Goal: Task Accomplishment & Management: Manage account settings

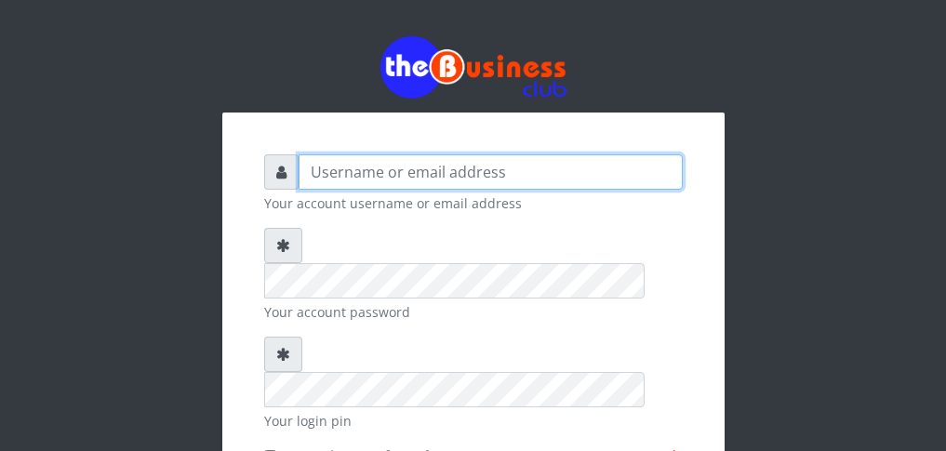
click at [416, 173] on input "text" at bounding box center [491, 171] width 384 height 35
type input "[EMAIL_ADDRESS][DOMAIN_NAME]"
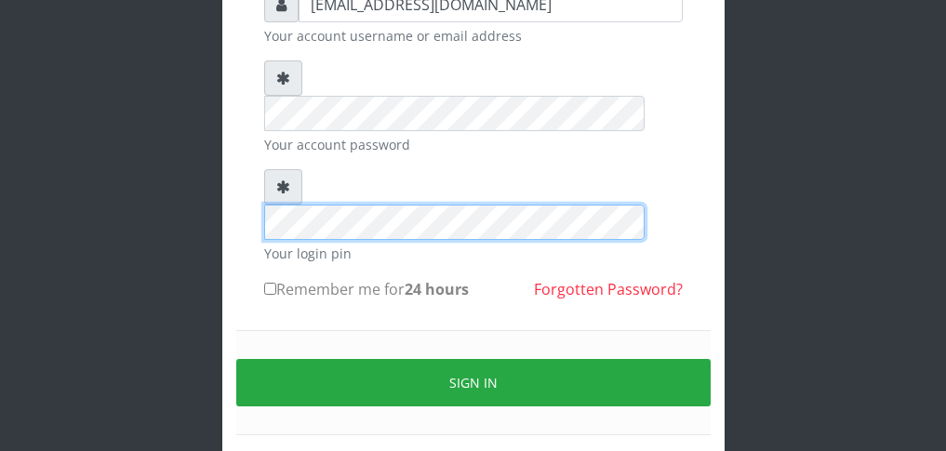
scroll to position [186, 0]
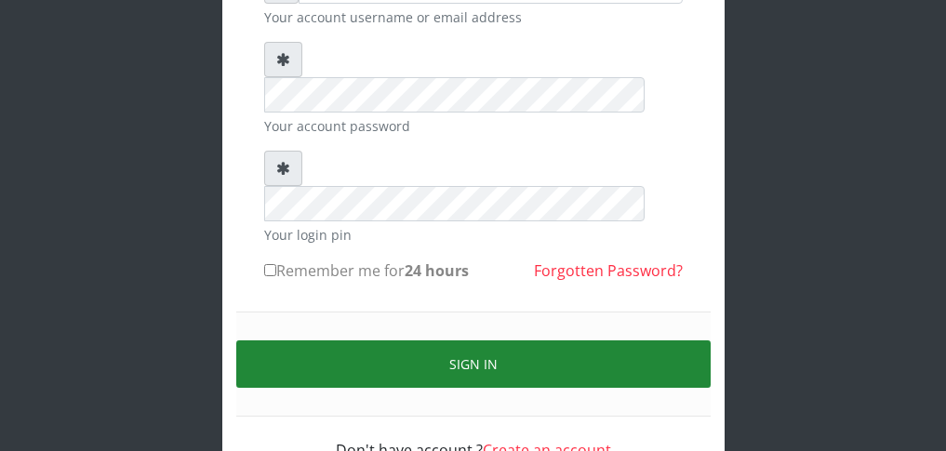
click at [477, 340] on button "Sign in" at bounding box center [473, 363] width 474 height 47
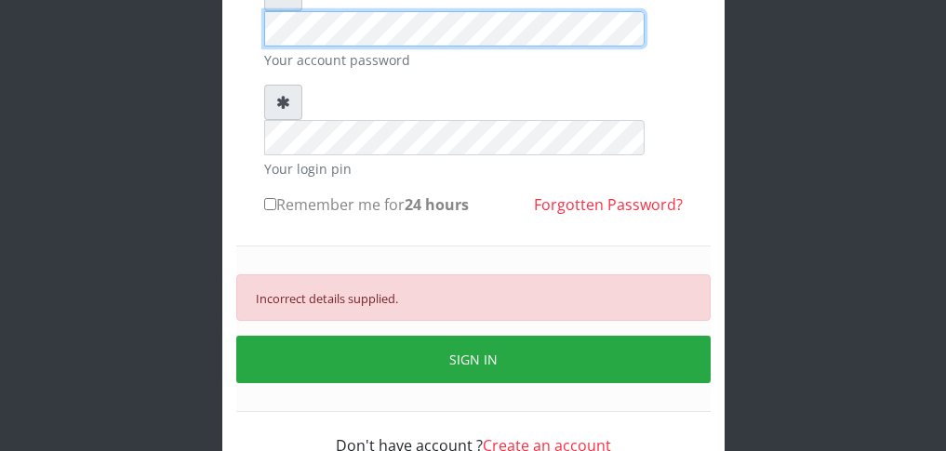
scroll to position [256, 0]
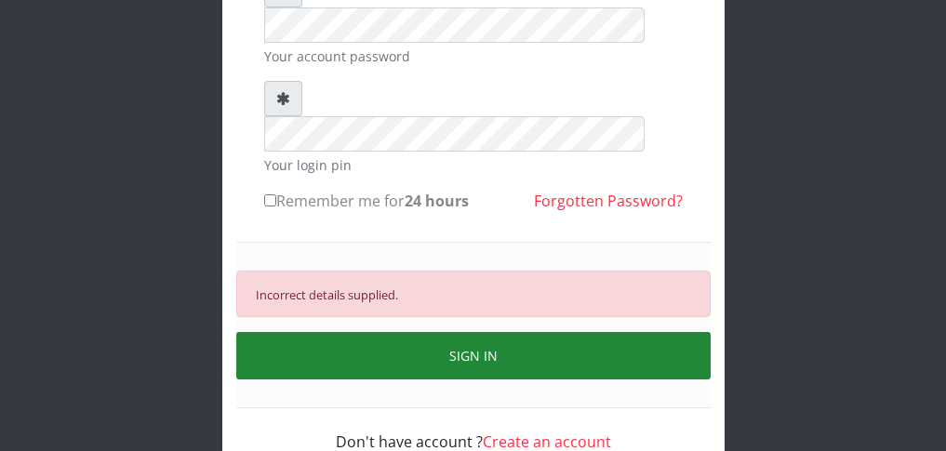
click at [468, 332] on button "SIGN IN" at bounding box center [473, 355] width 474 height 47
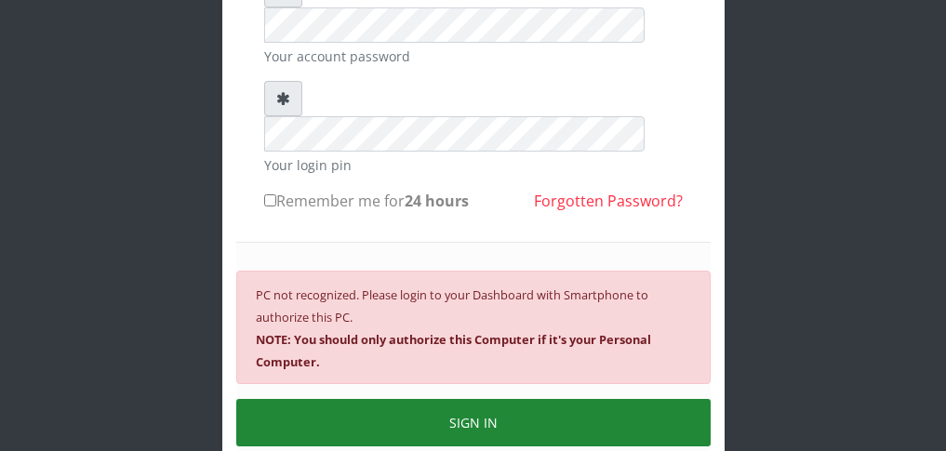
click at [507, 399] on button "SIGN IN" at bounding box center [473, 422] width 474 height 47
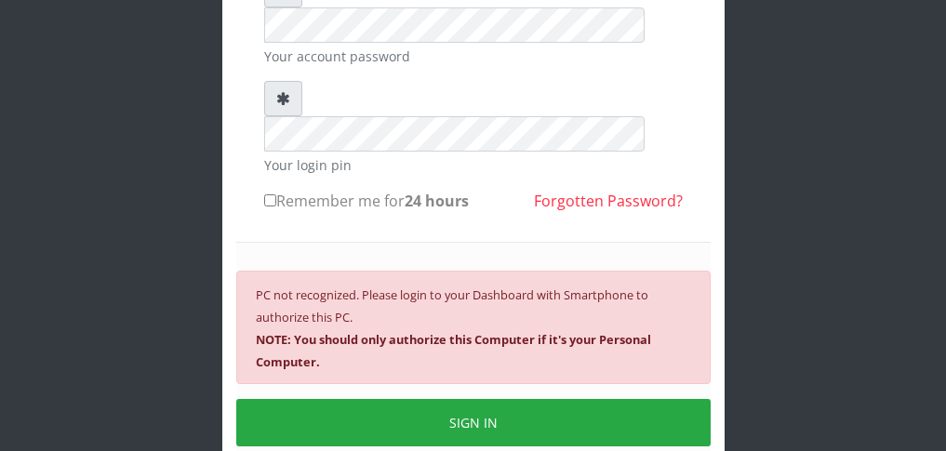
drag, startPoint x: 506, startPoint y: 364, endPoint x: 512, endPoint y: 386, distance: 23.0
click at [502, 399] on button "SIGN IN" at bounding box center [473, 422] width 474 height 47
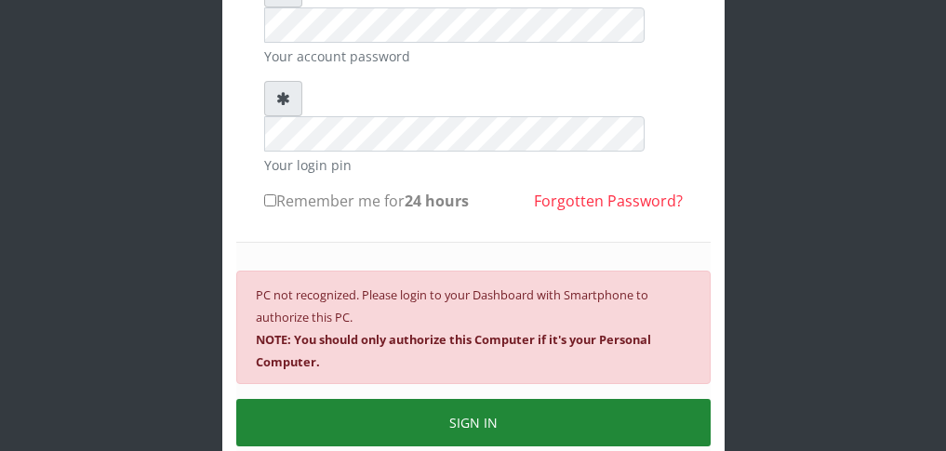
click at [485, 399] on button "SIGN IN" at bounding box center [473, 422] width 474 height 47
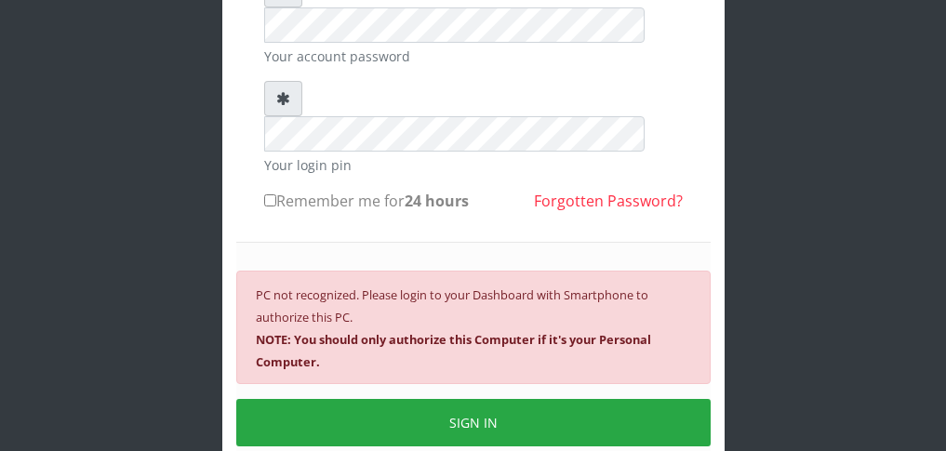
click at [479, 399] on button "SIGN IN" at bounding box center [473, 422] width 474 height 47
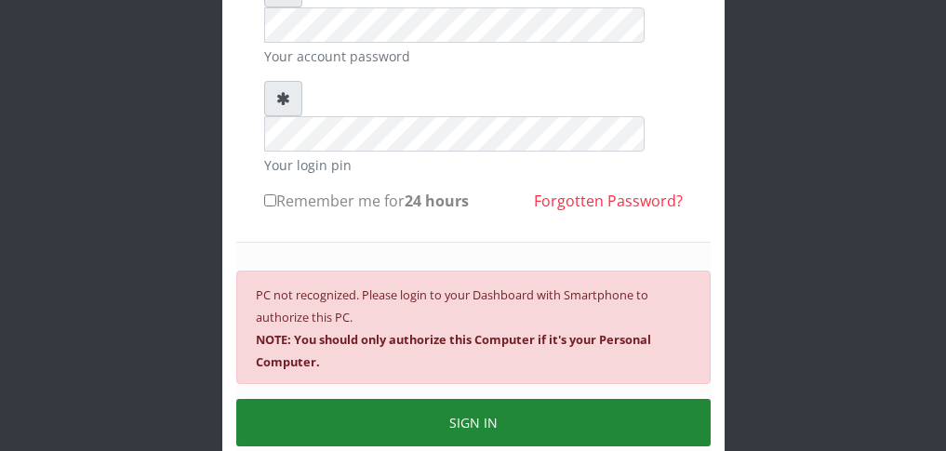
click at [431, 399] on button "SIGN IN" at bounding box center [473, 422] width 474 height 47
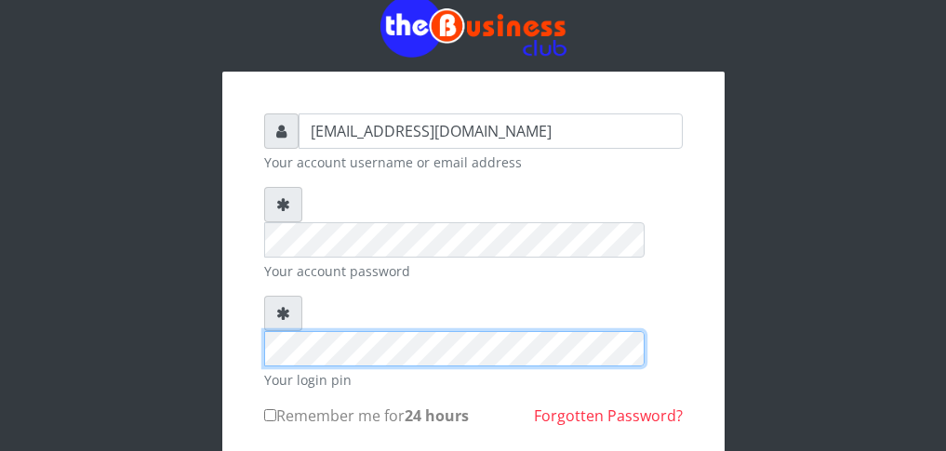
scroll to position [0, 0]
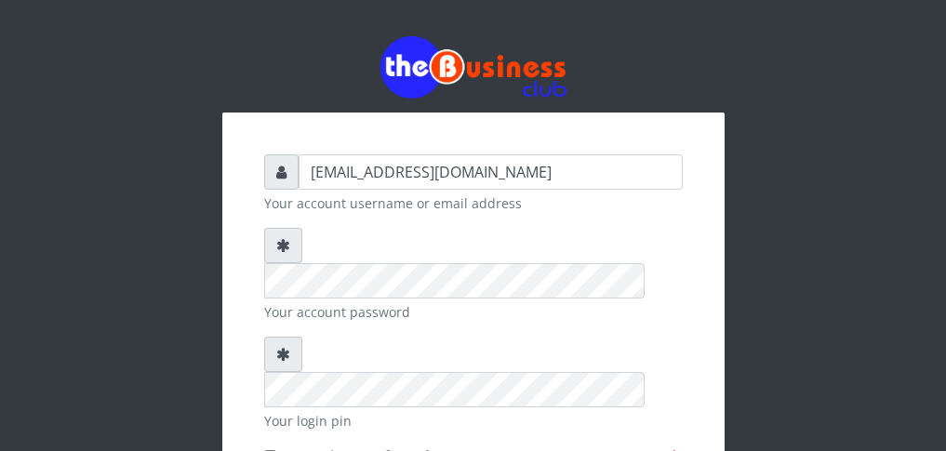
type input "[EMAIL_ADDRESS][DOMAIN_NAME]"
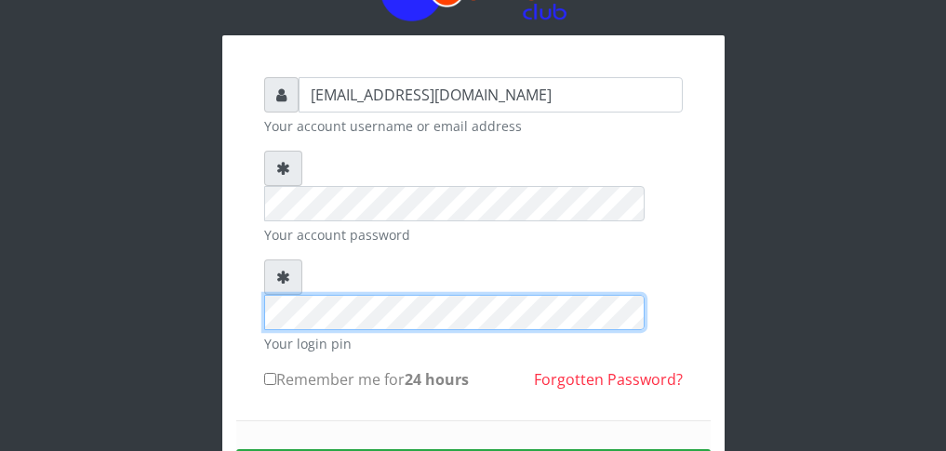
scroll to position [194, 0]
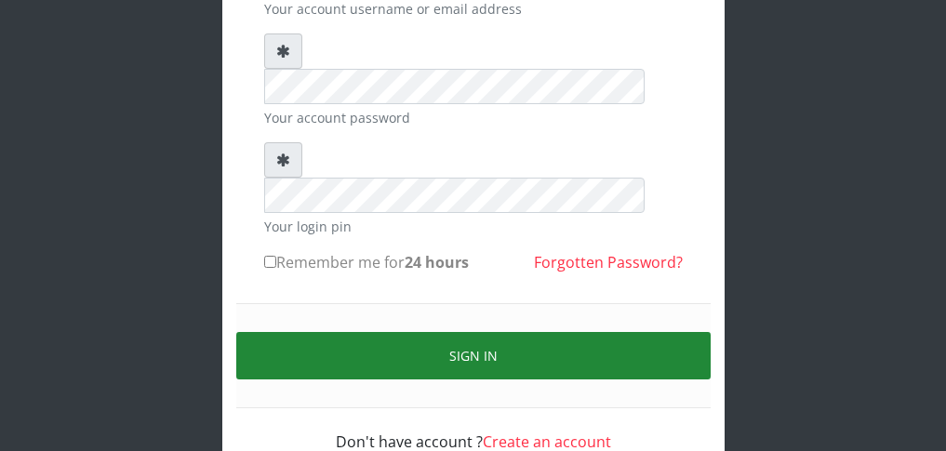
click at [539, 332] on button "Sign in" at bounding box center [473, 355] width 474 height 47
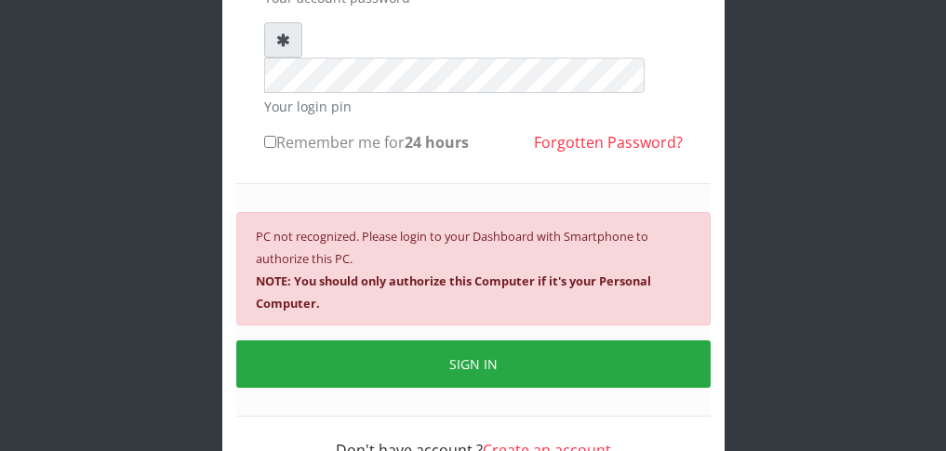
scroll to position [323, 0]
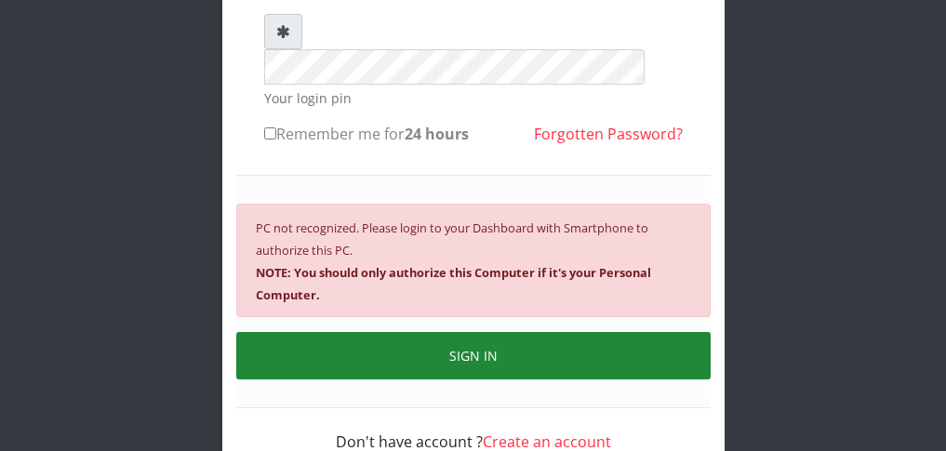
click at [459, 332] on button "SIGN IN" at bounding box center [473, 355] width 474 height 47
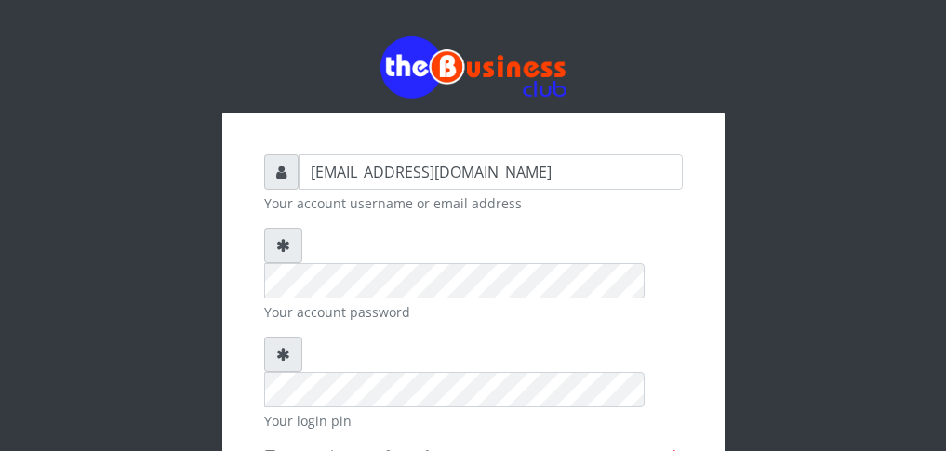
type input "[EMAIL_ADDRESS][DOMAIN_NAME]"
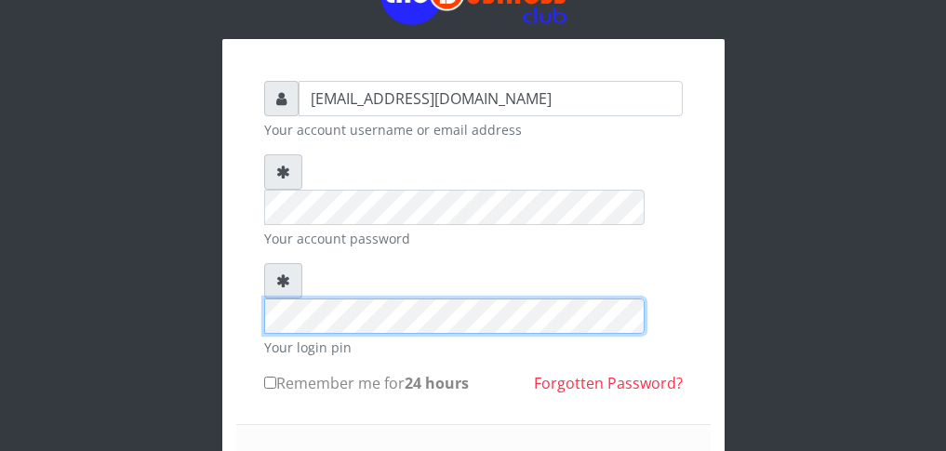
scroll to position [186, 0]
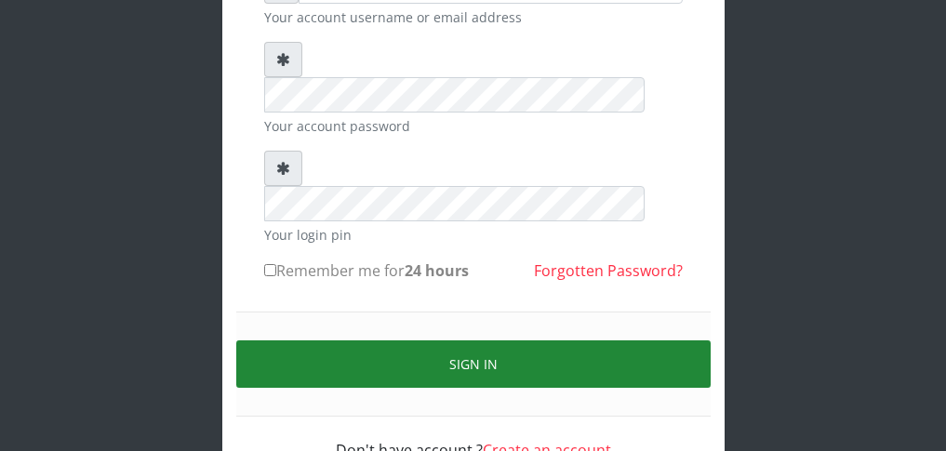
click at [438, 340] on button "Sign in" at bounding box center [473, 363] width 474 height 47
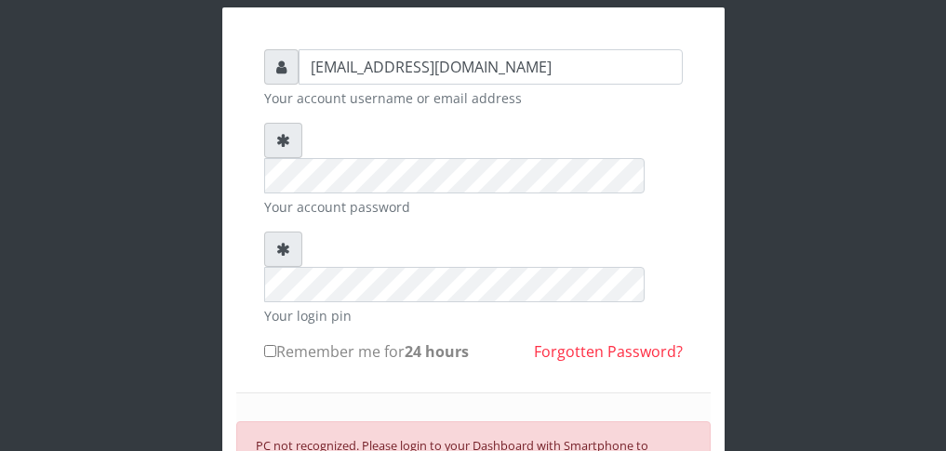
scroll to position [279, 0]
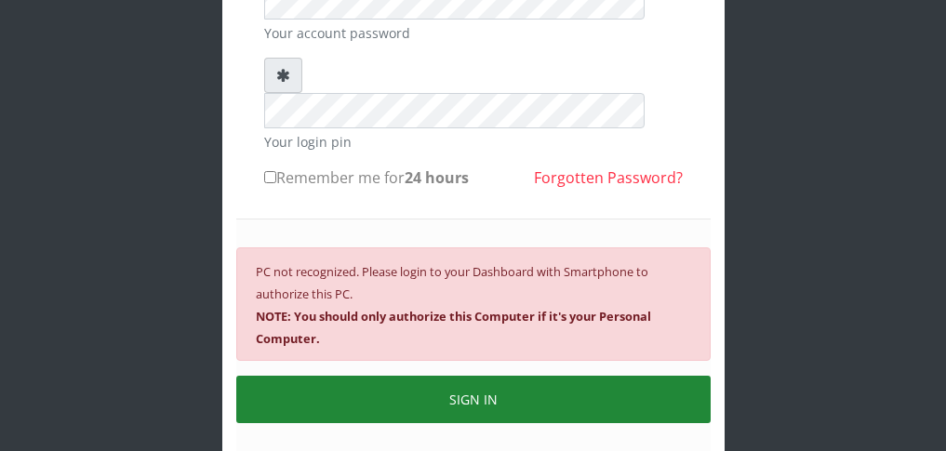
click at [445, 376] on button "SIGN IN" at bounding box center [473, 399] width 474 height 47
click at [470, 376] on button "SIGN IN" at bounding box center [473, 399] width 474 height 47
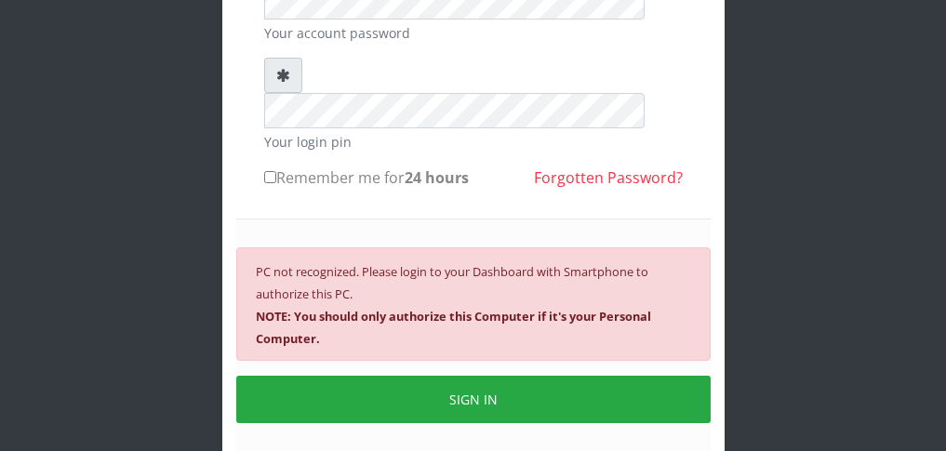
click at [506, 308] on b "NOTE: You should only authorize this Computer if it's your Personal Computer." at bounding box center [453, 327] width 395 height 39
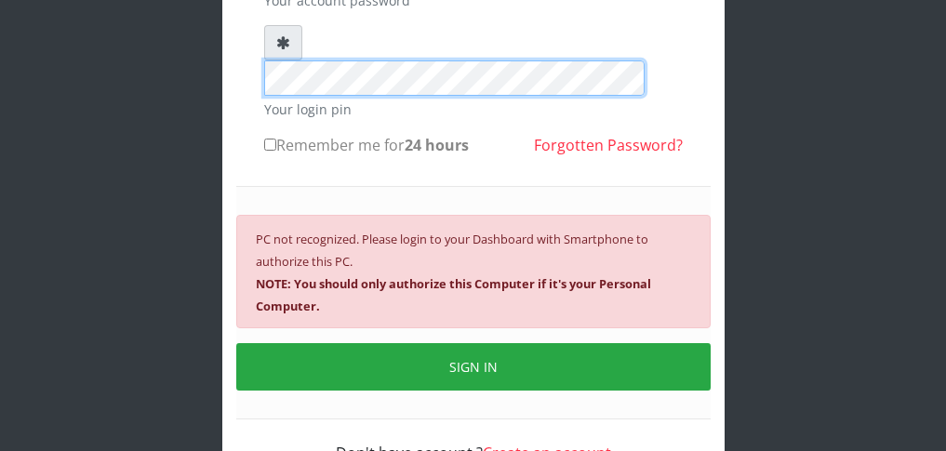
scroll to position [323, 0]
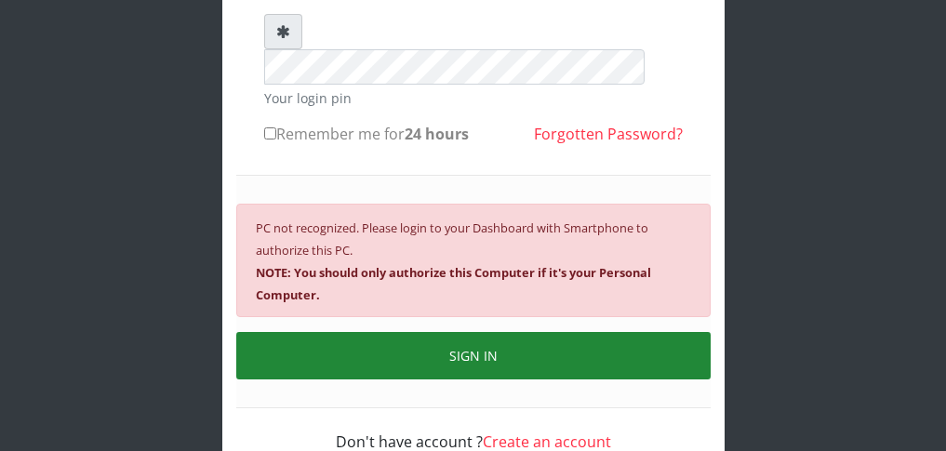
click at [560, 332] on button "SIGN IN" at bounding box center [473, 355] width 474 height 47
click at [502, 332] on button "SIGN IN" at bounding box center [473, 355] width 474 height 47
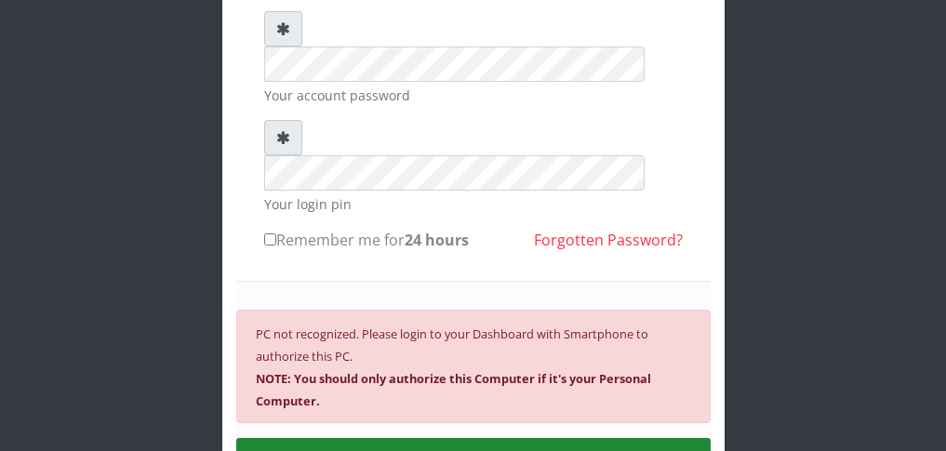
scroll to position [230, 0]
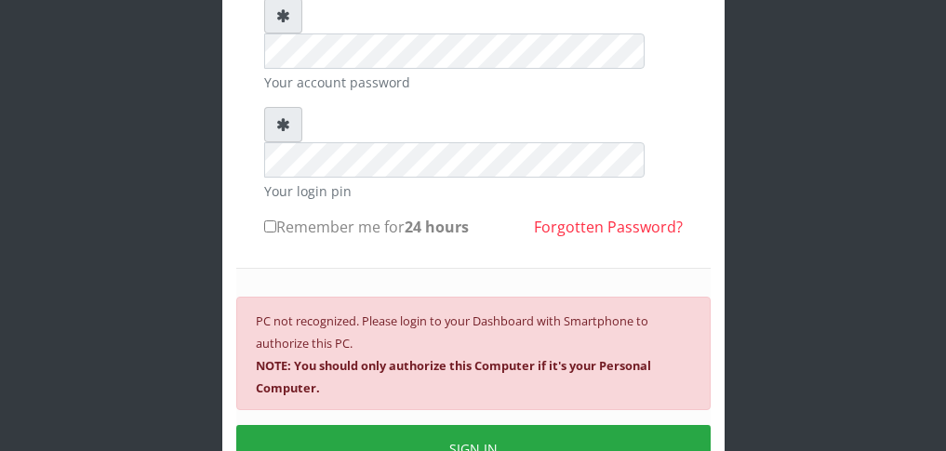
click at [50, 396] on div "[EMAIL_ADDRESS][DOMAIN_NAME] Your account username or email address Your accoun…" at bounding box center [473, 192] width 893 height 844
click at [46, 396] on div "[EMAIL_ADDRESS][DOMAIN_NAME] Your account username or email address Your accoun…" at bounding box center [473, 192] width 893 height 844
click at [38, 398] on div "[EMAIL_ADDRESS][DOMAIN_NAME] Your account username or email address Your accoun…" at bounding box center [473, 192] width 893 height 844
click at [99, 298] on div "[EMAIL_ADDRESS][DOMAIN_NAME] Your account username or email address Your accoun…" at bounding box center [473, 192] width 893 height 844
click at [379, 268] on div "PC not recognized. Please login to your Dashboard with Smartphone to authorize …" at bounding box center [473, 384] width 474 height 233
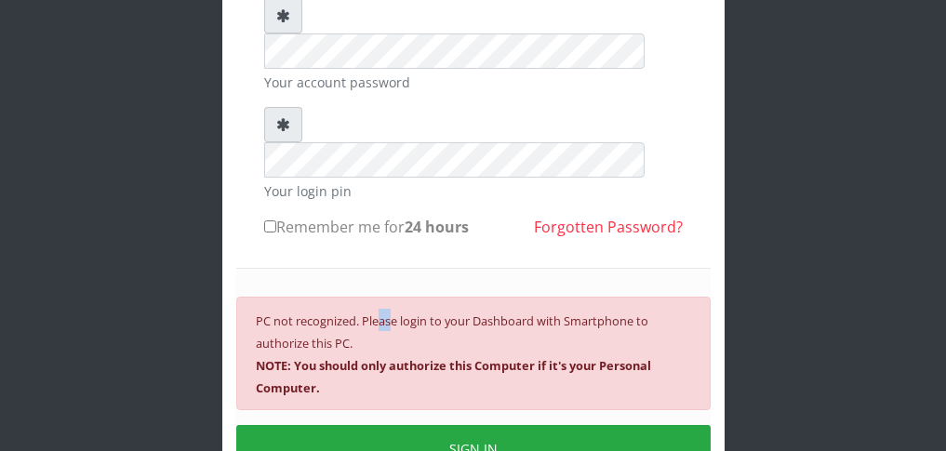
click at [379, 268] on div "PC not recognized. Please login to your Dashboard with Smartphone to authorize …" at bounding box center [473, 384] width 474 height 233
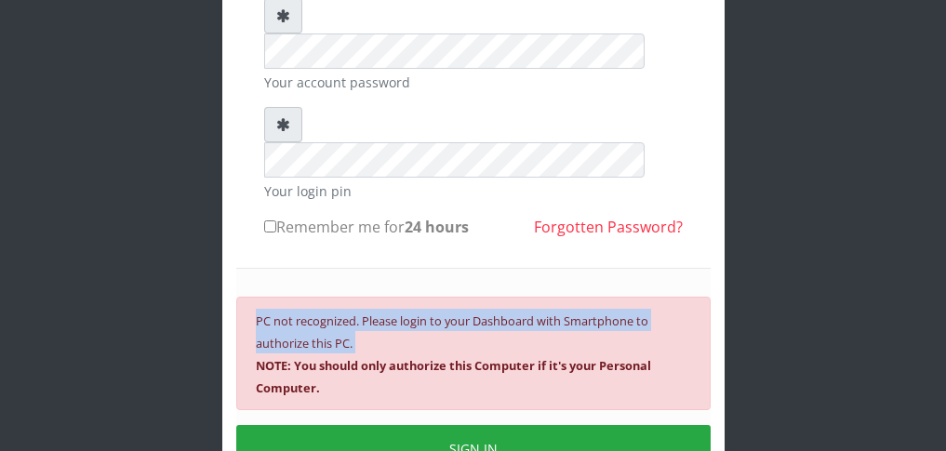
click at [379, 268] on div "PC not recognized. Please login to your Dashboard with Smartphone to authorize …" at bounding box center [473, 384] width 474 height 233
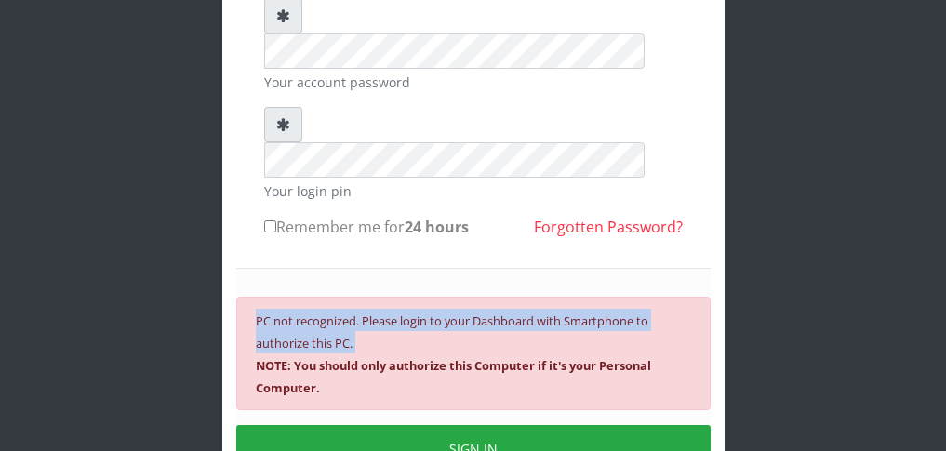
click at [379, 268] on div "PC not recognized. Please login to your Dashboard with Smartphone to authorize …" at bounding box center [473, 384] width 474 height 233
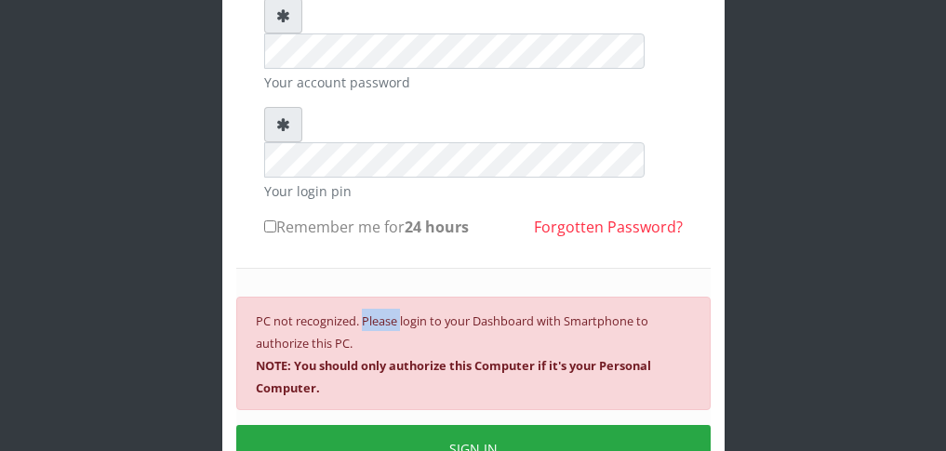
click at [379, 268] on div "PC not recognized. Please login to your Dashboard with Smartphone to authorize …" at bounding box center [473, 384] width 474 height 233
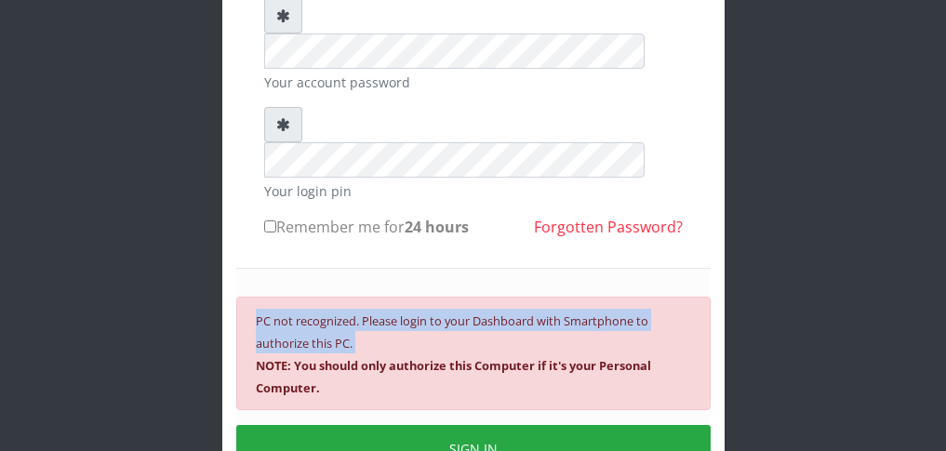
click at [379, 268] on div "PC not recognized. Please login to your Dashboard with Smartphone to authorize …" at bounding box center [473, 384] width 474 height 233
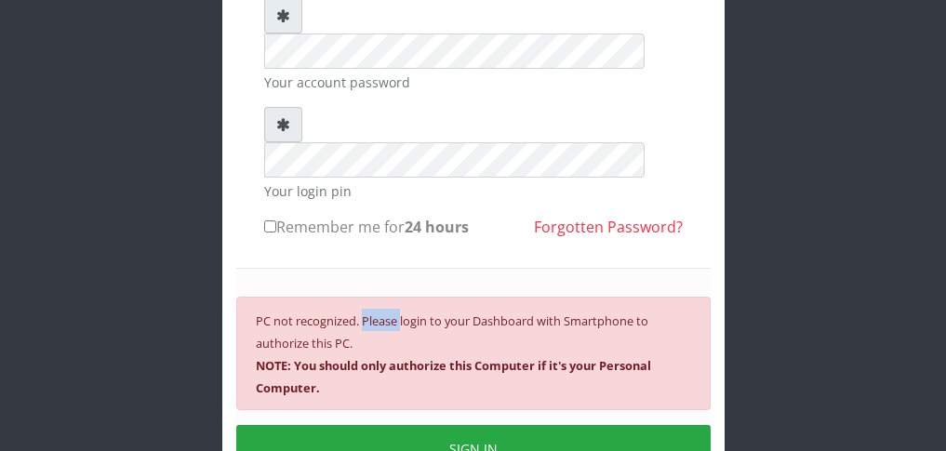
click at [379, 268] on div "PC not recognized. Please login to your Dashboard with Smartphone to authorize …" at bounding box center [473, 384] width 474 height 233
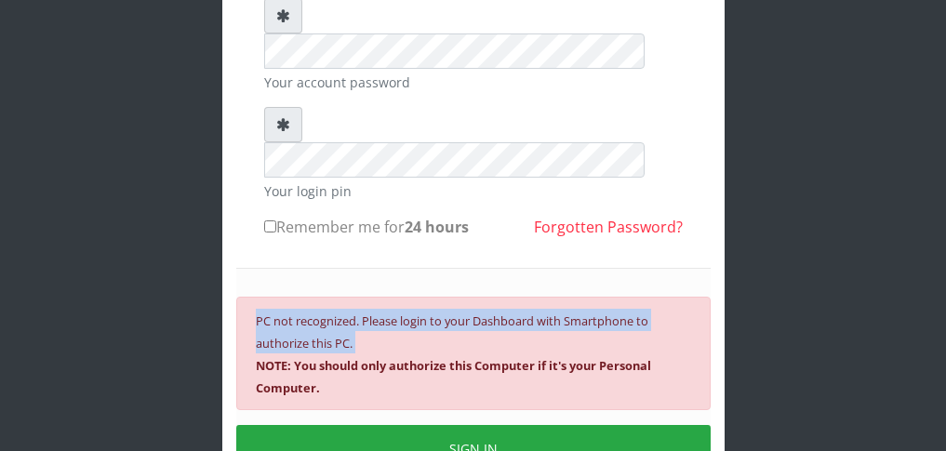
click at [379, 268] on div "PC not recognized. Please login to your Dashboard with Smartphone to authorize …" at bounding box center [473, 384] width 474 height 233
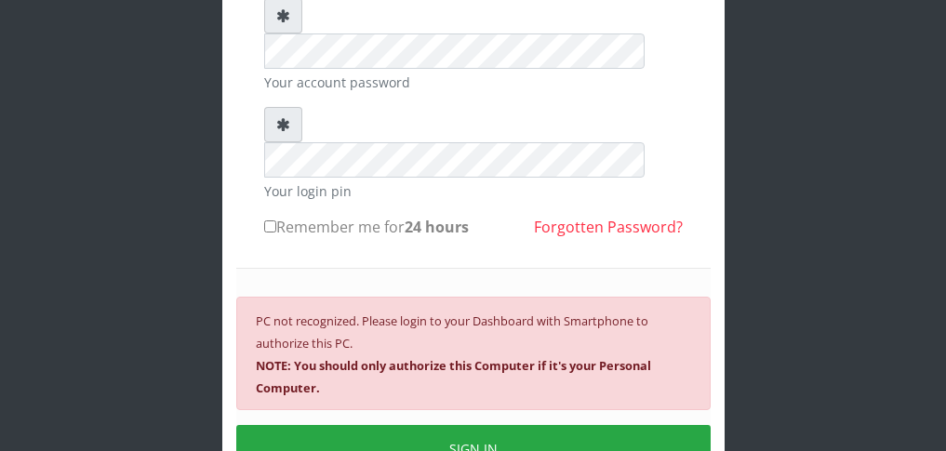
click at [379, 268] on div "PC not recognized. Please login to your Dashboard with Smartphone to authorize …" at bounding box center [473, 384] width 474 height 233
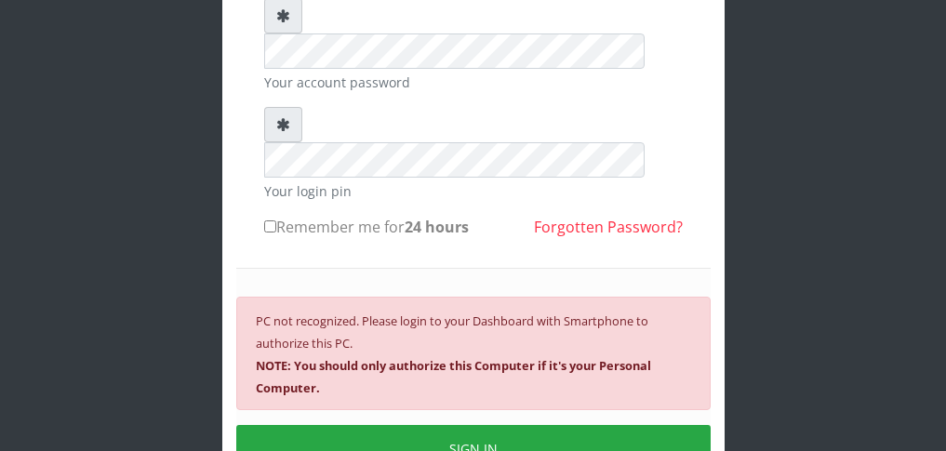
click at [379, 268] on div "PC not recognized. Please login to your Dashboard with Smartphone to authorize …" at bounding box center [473, 384] width 474 height 233
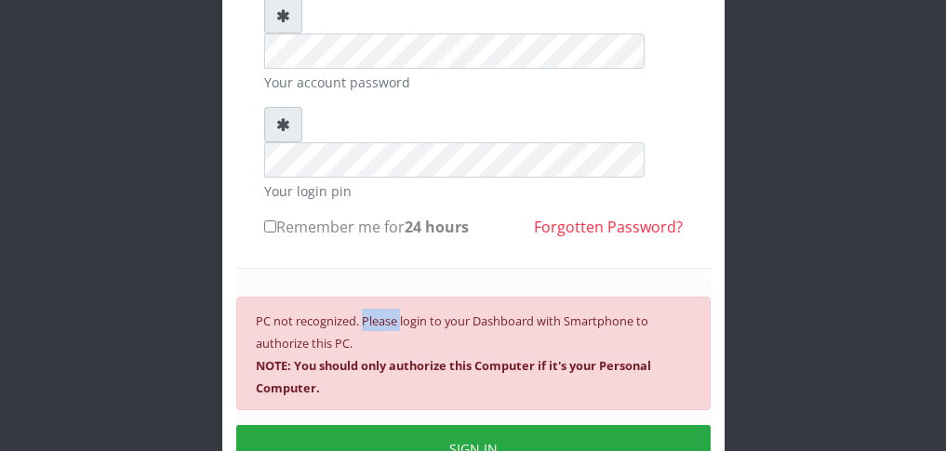
click at [379, 268] on div "PC not recognized. Please login to your Dashboard with Smartphone to authorize …" at bounding box center [473, 384] width 474 height 233
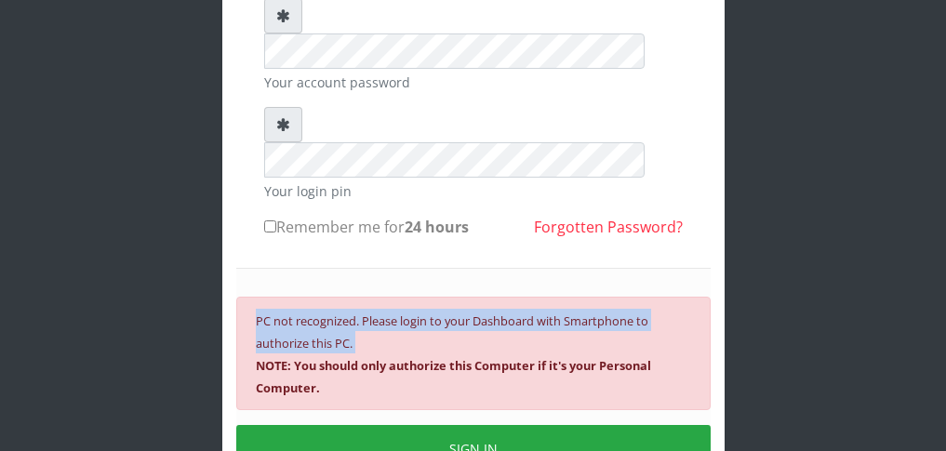
click at [379, 268] on div "PC not recognized. Please login to your Dashboard with Smartphone to authorize …" at bounding box center [473, 384] width 474 height 233
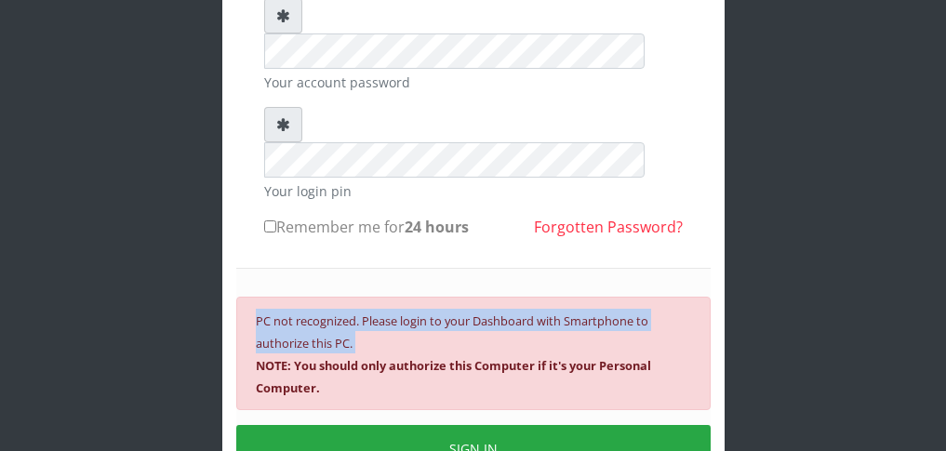
click at [379, 268] on div "PC not recognized. Please login to your Dashboard with Smartphone to authorize …" at bounding box center [473, 384] width 474 height 233
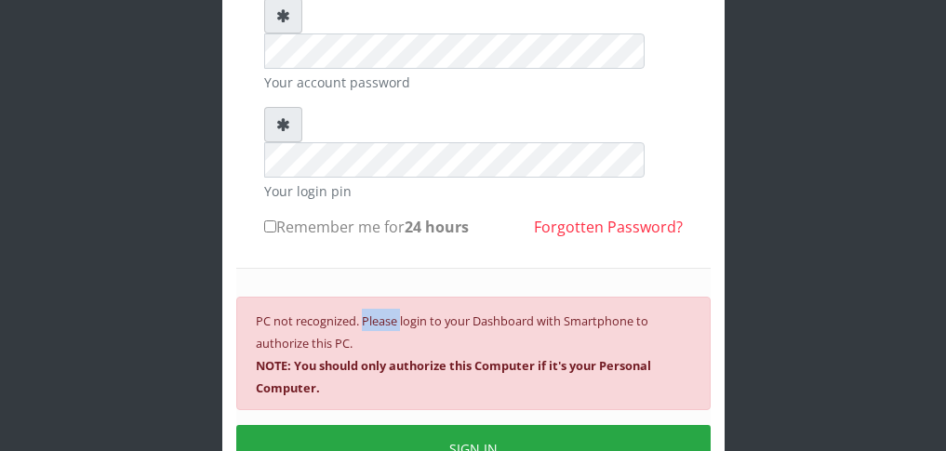
click at [379, 268] on div "PC not recognized. Please login to your Dashboard with Smartphone to authorize …" at bounding box center [473, 384] width 474 height 233
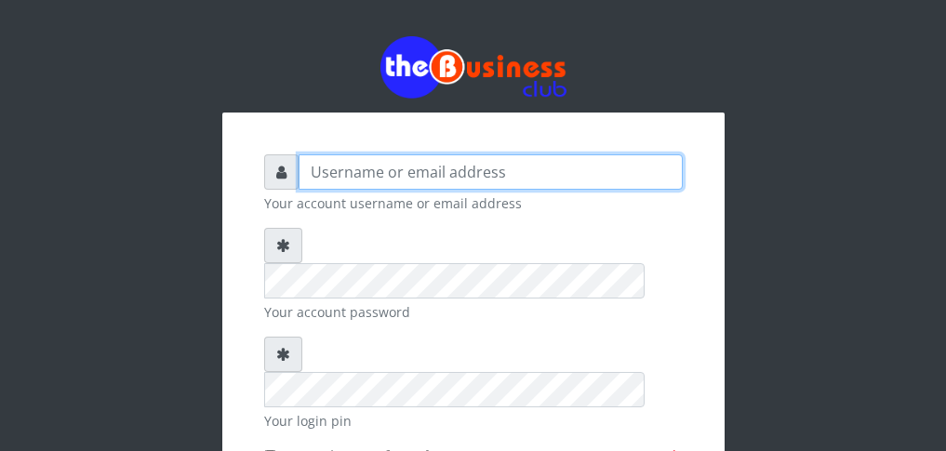
click at [419, 178] on input "text" at bounding box center [491, 171] width 384 height 35
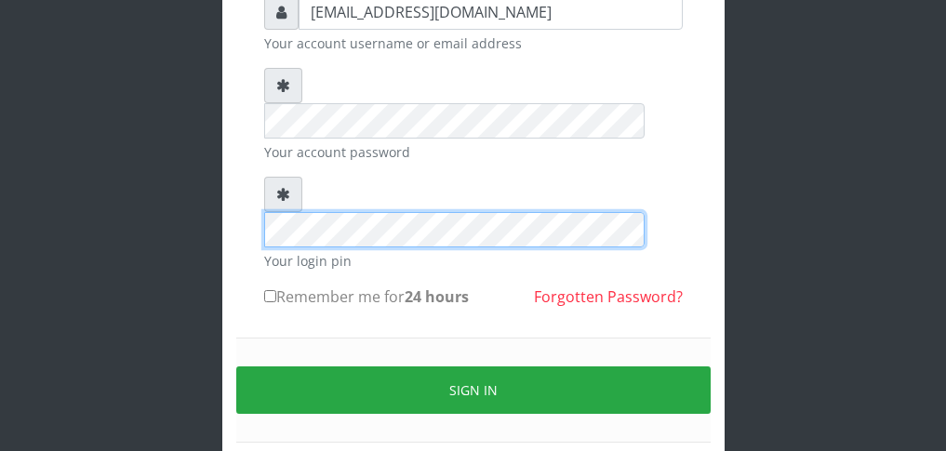
scroll to position [186, 0]
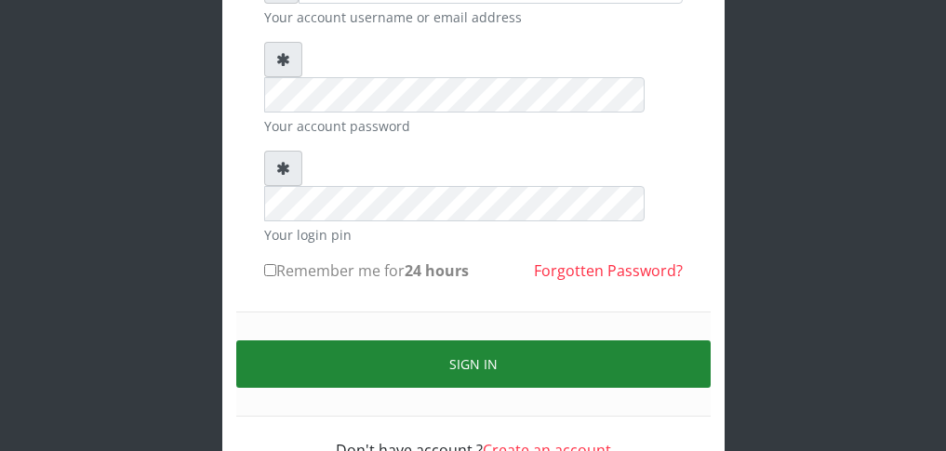
click at [580, 340] on button "Sign in" at bounding box center [473, 363] width 474 height 47
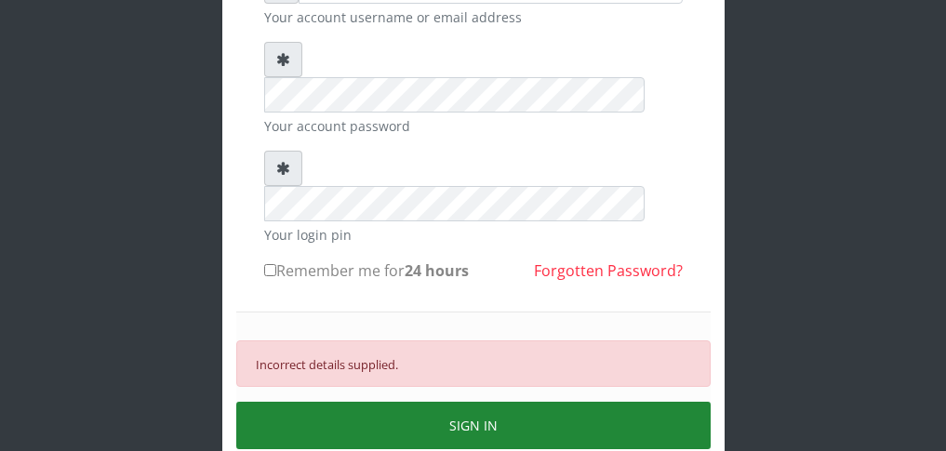
click at [517, 402] on button "SIGN IN" at bounding box center [473, 425] width 474 height 47
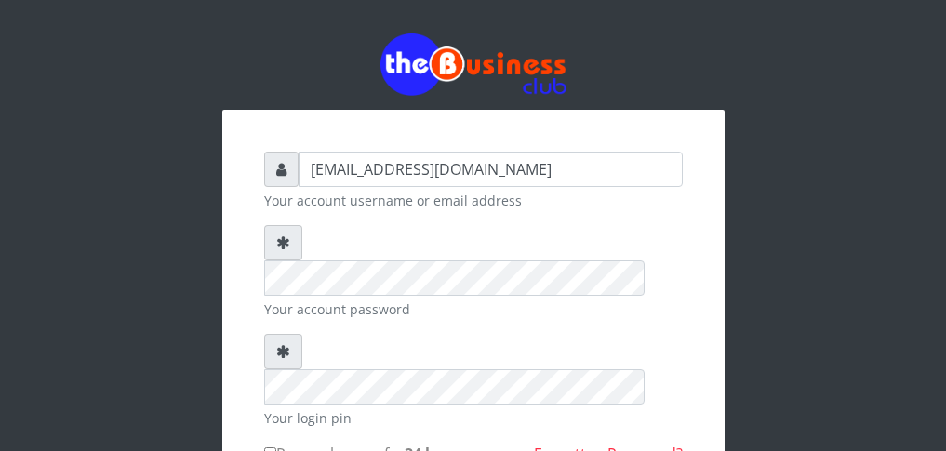
scroll to position [0, 0]
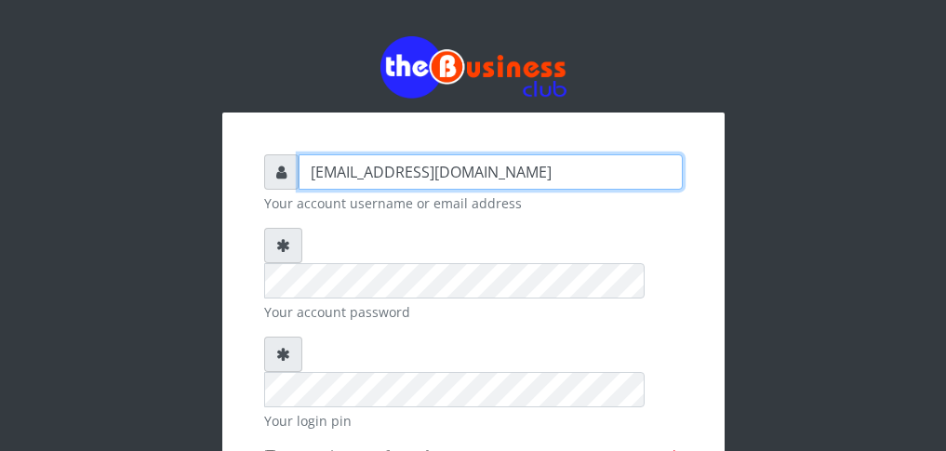
click at [367, 179] on input "mkabunjohn@gmail.com" at bounding box center [491, 171] width 384 height 35
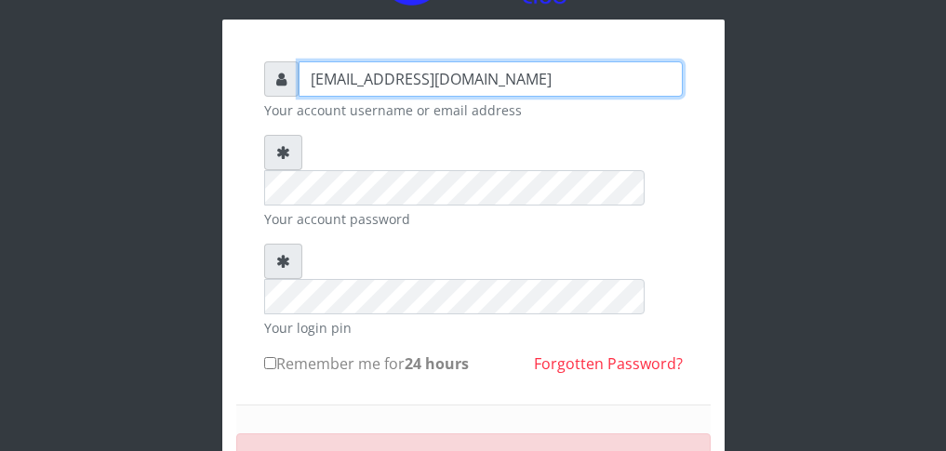
scroll to position [186, 0]
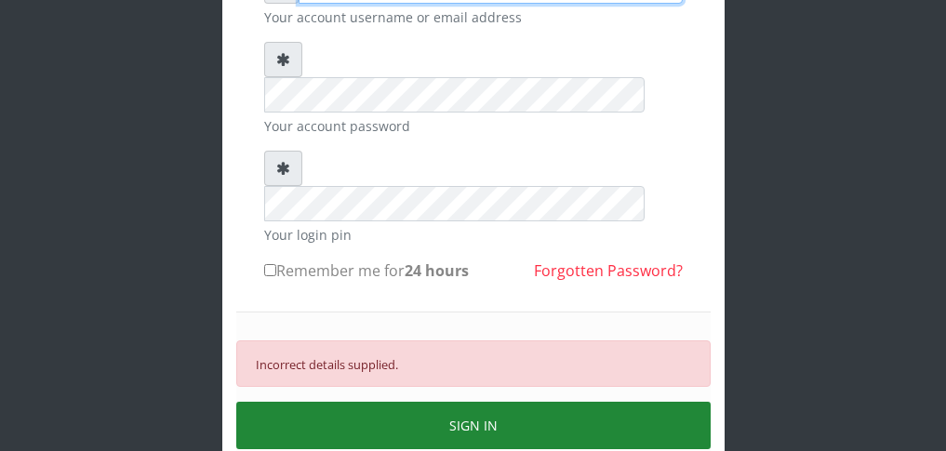
type input "[EMAIL_ADDRESS][DOMAIN_NAME]"
click at [352, 402] on button "SIGN IN" at bounding box center [473, 425] width 474 height 47
